Goal: Navigation & Orientation: Find specific page/section

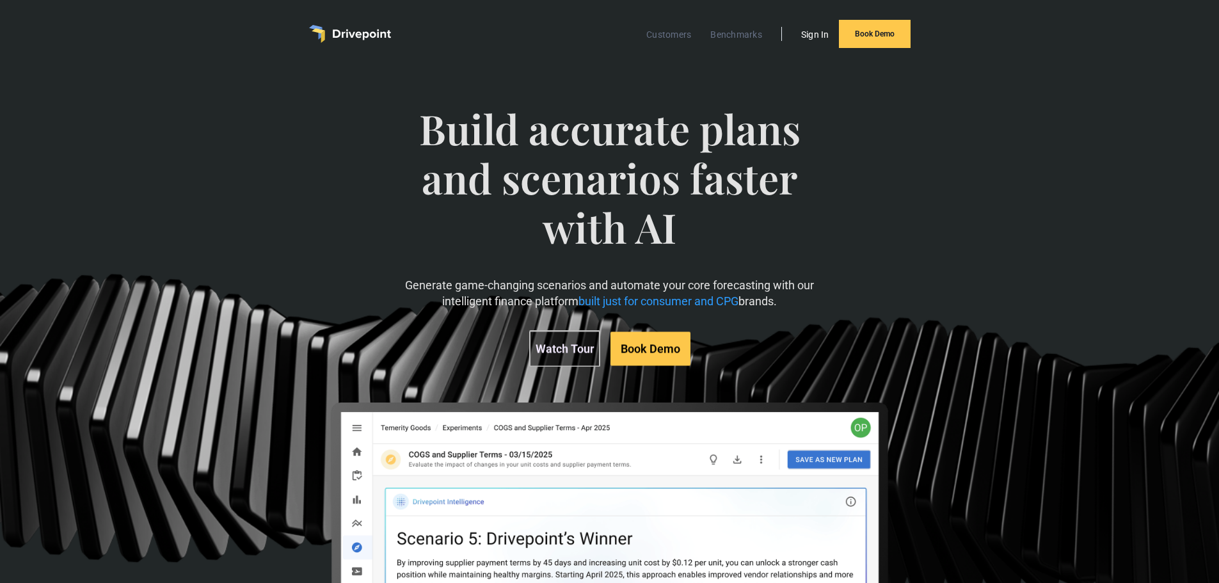
click at [809, 39] on link "Sign In" at bounding box center [815, 34] width 41 height 17
click at [744, 35] on link "Benchmarks" at bounding box center [736, 35] width 65 height 17
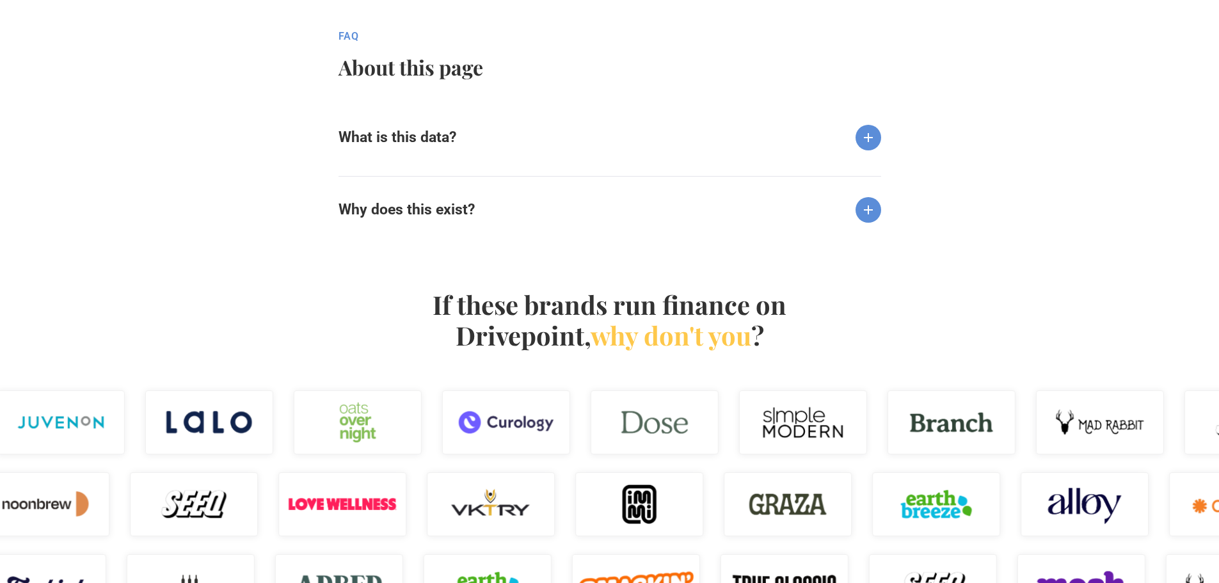
scroll to position [1088, 0]
